Goal: Task Accomplishment & Management: Complete application form

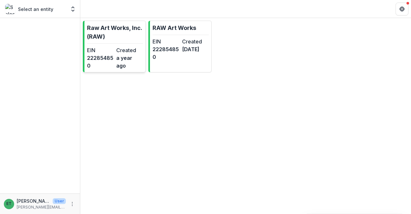
click at [128, 57] on dd "a year ago" at bounding box center [129, 61] width 27 height 15
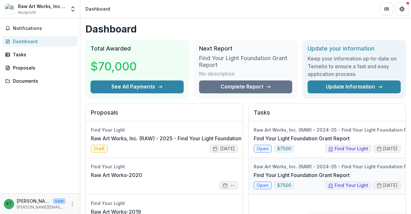
click at [301, 175] on link "Find Your Light Foundation Grant Report" at bounding box center [302, 175] width 96 height 8
click at [298, 171] on link "Find Your Light Foundation Grant Report" at bounding box center [302, 175] width 96 height 8
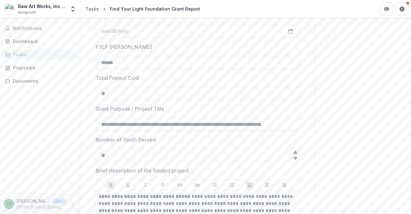
scroll to position [96, 0]
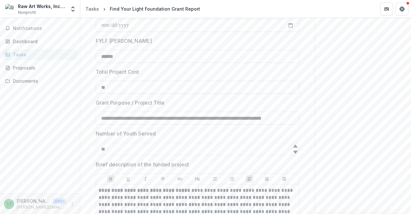
click at [141, 88] on input "**" at bounding box center [198, 87] width 204 height 13
paste input "**********"
type input "**********"
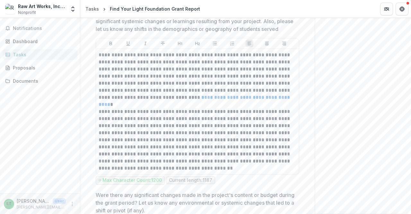
scroll to position [385, 0]
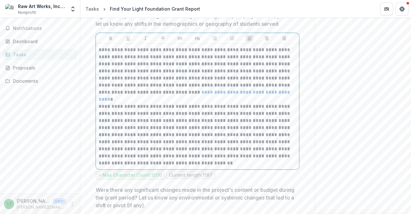
click at [213, 55] on p "**********" at bounding box center [197, 70] width 196 height 49
click at [211, 55] on p "**********" at bounding box center [197, 70] width 196 height 49
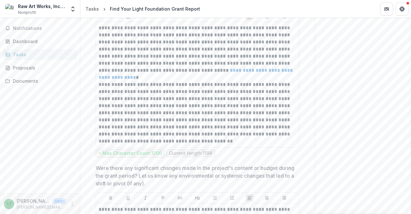
scroll to position [417, 0]
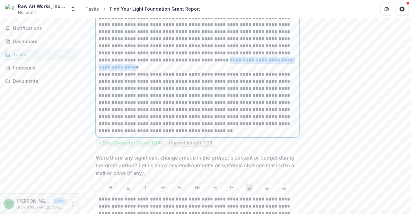
drag, startPoint x: 271, startPoint y: 68, endPoint x: 166, endPoint y: 68, distance: 105.3
click at [166, 64] on p "**********" at bounding box center [197, 38] width 196 height 49
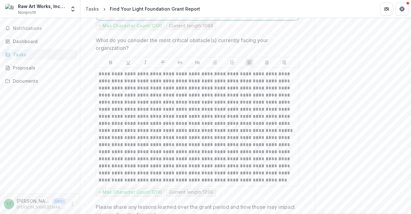
scroll to position [773, 0]
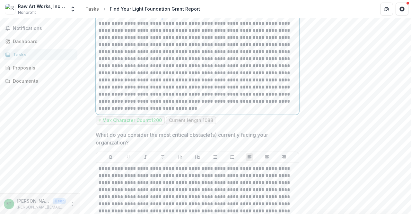
click at [150, 27] on p at bounding box center [197, 59] width 196 height 106
click at [150, 112] on p at bounding box center [197, 59] width 196 height 106
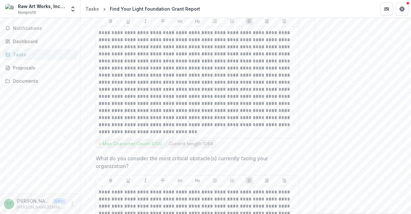
scroll to position [741, 0]
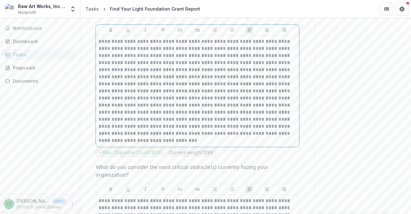
drag, startPoint x: 145, startPoint y: 153, endPoint x: 129, endPoint y: 155, distance: 15.8
click at [129, 144] on p at bounding box center [197, 91] width 196 height 106
drag, startPoint x: 128, startPoint y: 153, endPoint x: 146, endPoint y: 152, distance: 18.4
click at [146, 144] on p at bounding box center [197, 91] width 196 height 106
click at [147, 34] on button "Italicize" at bounding box center [146, 30] width 8 height 8
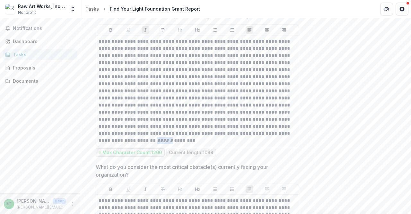
click at [375, 137] on div "Send comments or questions to Find Your Light in the box below. Find Your Light…" at bounding box center [363, 18] width 96 height 1482
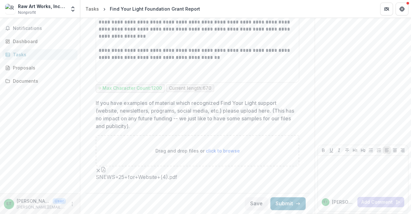
scroll to position [1336, 0]
click at [291, 205] on button "Submit" at bounding box center [287, 203] width 35 height 13
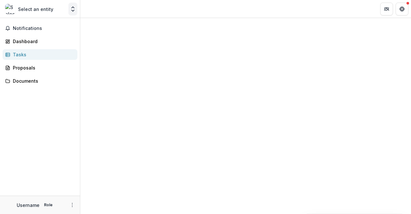
click at [71, 10] on icon "Open entity switcher" at bounding box center [73, 9] width 6 height 6
click at [42, 7] on p "Select an entity" at bounding box center [35, 9] width 35 height 7
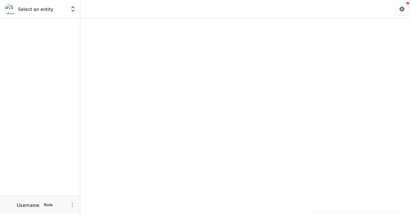
click at [68, 8] on div "Select an entity Team Settings" at bounding box center [40, 9] width 75 height 13
click at [72, 10] on icon "Open entity switcher" at bounding box center [73, 9] width 6 height 6
click at [75, 12] on icon "Open entity switcher" at bounding box center [73, 9] width 6 height 6
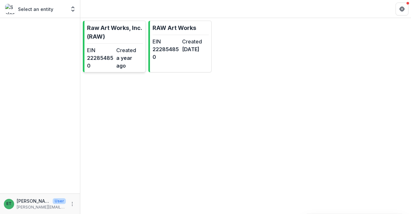
click at [88, 49] on dt "EIN" at bounding box center [100, 50] width 27 height 8
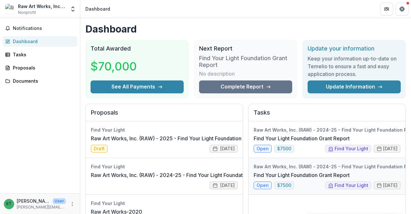
click at [303, 178] on link "Find Your Light Foundation Grant Report" at bounding box center [302, 175] width 96 height 8
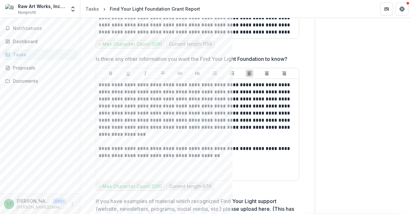
scroll to position [1336, 0]
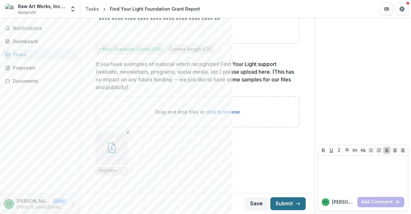
click at [287, 201] on button "Submit" at bounding box center [287, 203] width 35 height 13
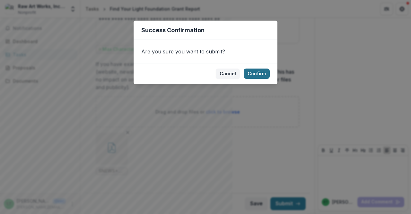
click at [262, 74] on button "Confirm" at bounding box center [257, 73] width 26 height 10
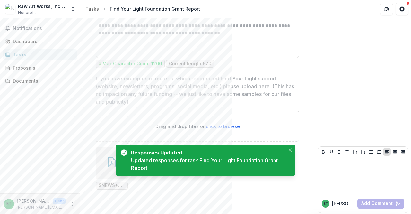
scroll to position [1263, 0]
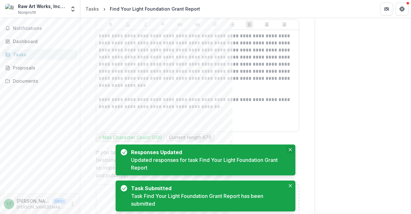
click at [290, 151] on icon "Close" at bounding box center [290, 149] width 3 height 3
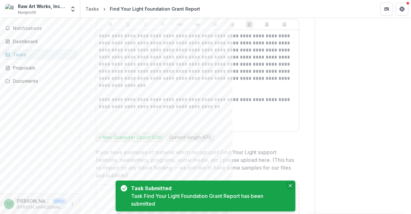
click at [293, 184] on button "Close" at bounding box center [290, 185] width 8 height 8
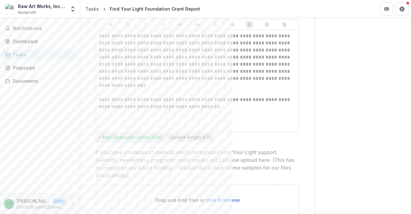
click at [51, 54] on div "Tasks" at bounding box center [42, 54] width 59 height 7
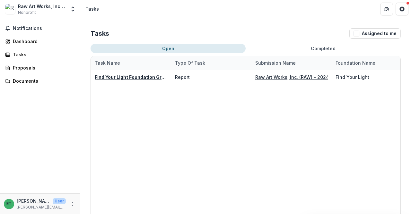
click at [40, 11] on div "Raw Art Works, Inc. (RAW) Nonprofit" at bounding box center [42, 9] width 48 height 13
click at [31, 43] on div "Dashboard" at bounding box center [42, 41] width 59 height 7
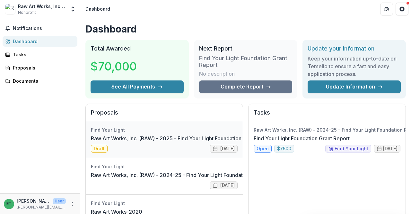
click at [167, 138] on link "Raw Art Works, Inc. (RAW) - 2025 - Find Your Light Foundation 25/26 RFP Grant A…" at bounding box center [201, 138] width 221 height 8
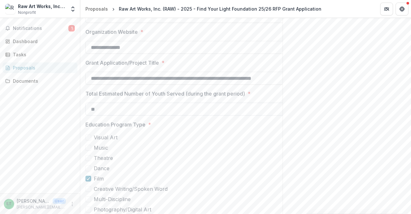
scroll to position [193, 0]
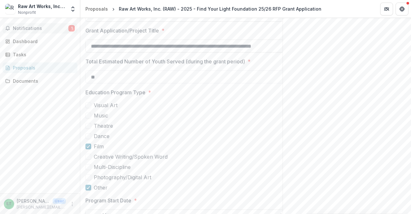
click at [53, 31] on button "Notifications 1" at bounding box center [40, 28] width 75 height 10
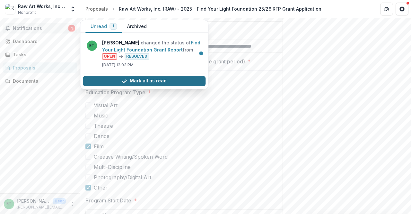
click at [173, 78] on button "Mark all as read" at bounding box center [144, 81] width 123 height 10
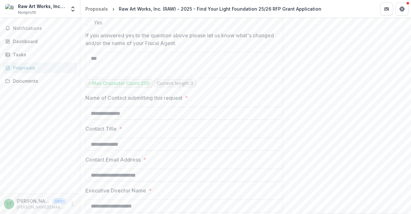
scroll to position [901, 0]
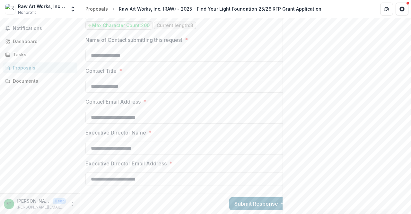
click at [252, 199] on button "Submit Response" at bounding box center [260, 203] width 62 height 13
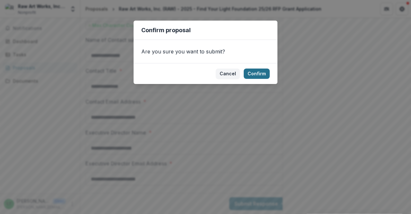
click at [255, 69] on button "Confirm" at bounding box center [257, 73] width 26 height 10
click at [229, 72] on button "Cancel" at bounding box center [228, 73] width 24 height 10
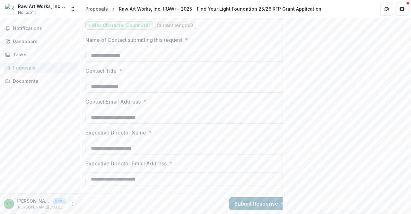
click at [239, 197] on button "Submit Response" at bounding box center [260, 203] width 62 height 13
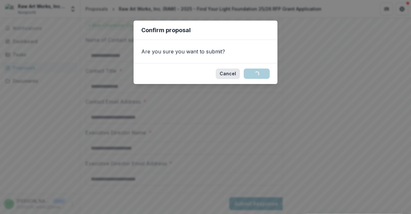
click at [236, 71] on button "Cancel" at bounding box center [228, 73] width 24 height 10
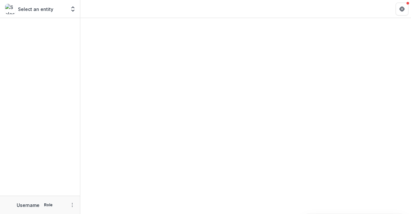
click at [53, 11] on div "Select an entity" at bounding box center [35, 9] width 61 height 10
click at [71, 10] on icon "Open entity switcher" at bounding box center [73, 9] width 6 height 6
click at [29, 8] on p "Select an entity" at bounding box center [35, 9] width 35 height 7
click at [23, 11] on p "Select an entity" at bounding box center [35, 9] width 35 height 7
click at [14, 9] on img at bounding box center [10, 9] width 10 height 10
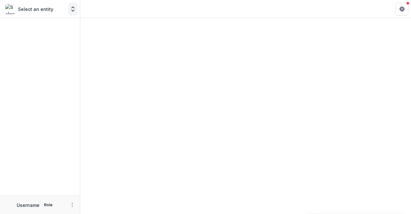
click at [73, 10] on icon "Open entity switcher" at bounding box center [73, 9] width 6 height 6
click at [74, 9] on icon "Open entity switcher" at bounding box center [73, 9] width 6 height 6
click at [44, 11] on p "Select an entity" at bounding box center [35, 9] width 35 height 7
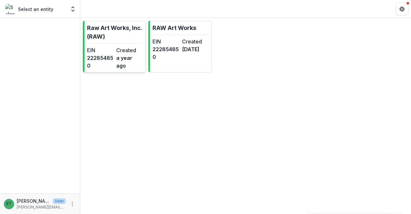
click at [119, 46] on dt "Created" at bounding box center [129, 50] width 27 height 8
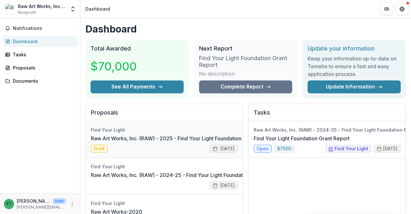
click at [175, 141] on link "Raw Art Works, Inc. (RAW) - 2025 - Find Your Light Foundation 25/26 RFP Grant A…" at bounding box center [201, 138] width 221 height 8
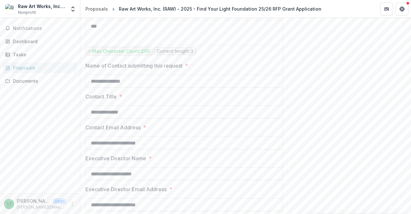
scroll to position [901, 0]
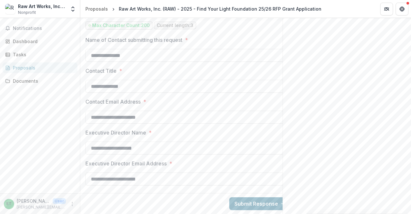
click at [260, 197] on button "Submit Response" at bounding box center [260, 203] width 62 height 13
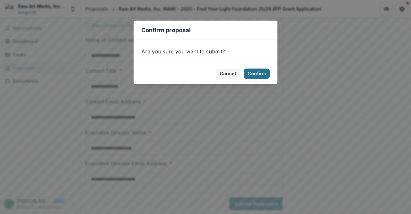
click at [253, 76] on button "Confirm" at bounding box center [257, 73] width 26 height 10
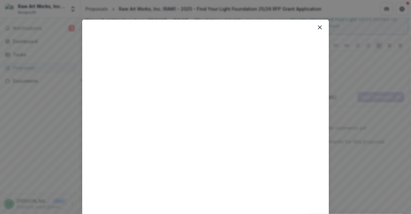
scroll to position [0, 0]
click at [319, 30] on icon "Close" at bounding box center [320, 28] width 4 height 4
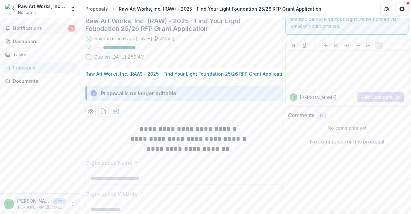
click at [36, 32] on button "Notifications 1" at bounding box center [40, 28] width 75 height 10
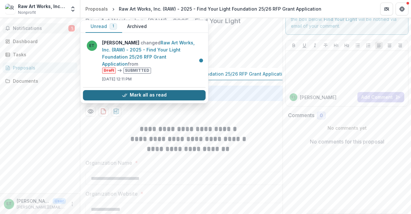
click at [150, 90] on button "Mark all as read" at bounding box center [144, 95] width 123 height 10
